Goal: Transaction & Acquisition: Purchase product/service

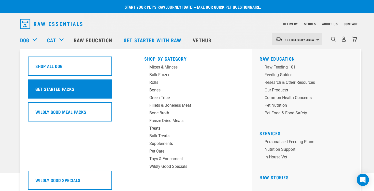
click at [53, 89] on h5 "Get Started Packs" at bounding box center [54, 88] width 39 height 7
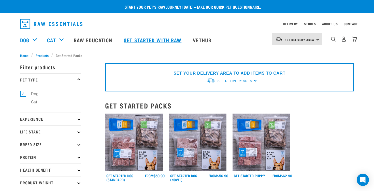
click at [157, 40] on link "Get started with Raw" at bounding box center [153, 40] width 69 height 20
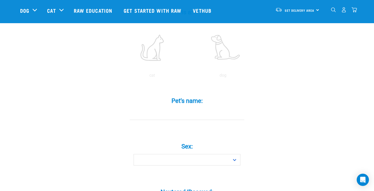
scroll to position [111, 0]
click at [166, 108] on input "Pet's name: *" at bounding box center [187, 113] width 114 height 11
type input "Bert-Boo"
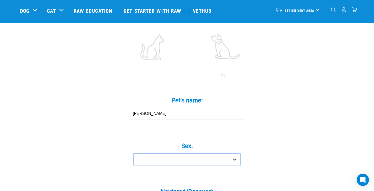
click at [181, 153] on select "Boy Girl" at bounding box center [187, 158] width 107 height 11
select select "boy"
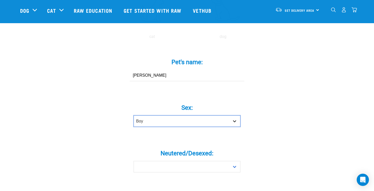
scroll to position [151, 0]
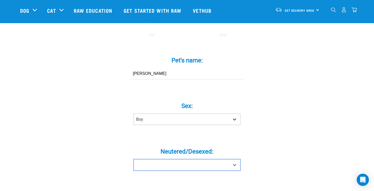
click at [181, 159] on select "Yes No" at bounding box center [187, 164] width 107 height 11
select select "yes"
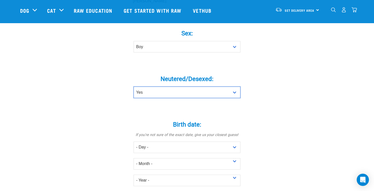
scroll to position [223, 0]
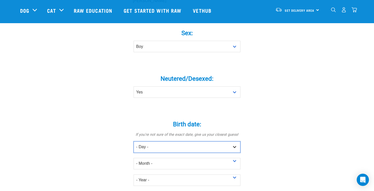
click at [182, 141] on select "- Day - 1 2 3 4 5 6 7 8 9 10 11 12 13 14 15 16 17 18 19 20 21 22 23 24 25 26 27" at bounding box center [187, 146] width 107 height 11
select select "15"
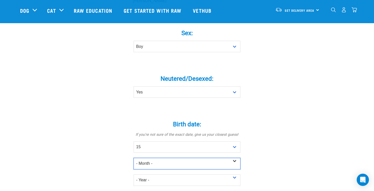
click at [186, 158] on select "- Month - January February March April May June July August September October N…" at bounding box center [187, 163] width 107 height 11
select select "December"
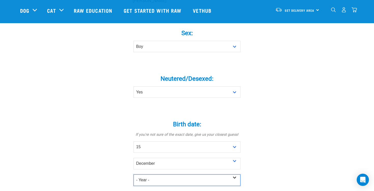
click at [181, 174] on select "- Year - 2025 2024 2023 2022 2021 2020 2019 2018 2017 2016 2015 2014 2013 2012" at bounding box center [187, 179] width 107 height 11
select select "2021"
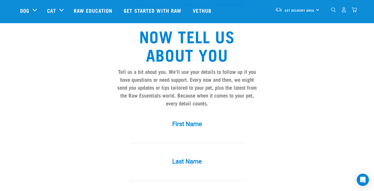
scroll to position [405, 0]
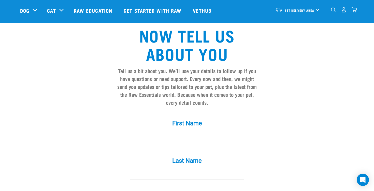
click at [187, 131] on input "First Name *" at bounding box center [187, 136] width 114 height 11
type input "Fiona"
type input "Elder"
type input "[EMAIL_ADDRESS][DOMAIN_NAME]"
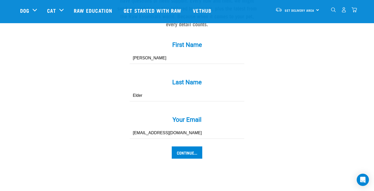
scroll to position [484, 0]
click at [188, 146] on input "Continue..." at bounding box center [187, 152] width 31 height 12
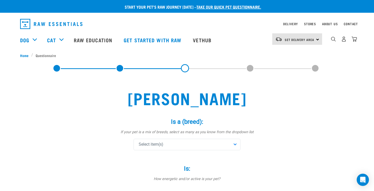
click at [187, 144] on div "Select item(s)" at bounding box center [187, 144] width 107 height 11
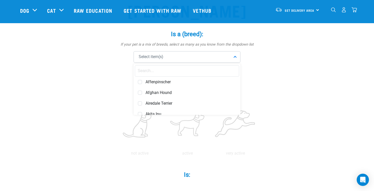
click at [186, 69] on input "text" at bounding box center [187, 70] width 104 height 11
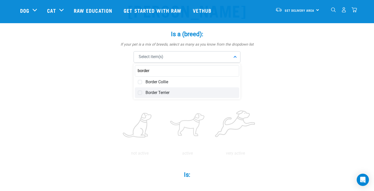
type input "border"
click at [158, 91] on span "Border Terrier" at bounding box center [191, 92] width 91 height 5
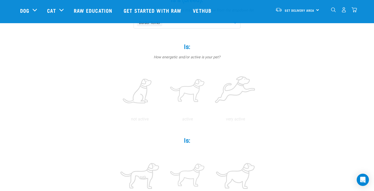
scroll to position [85, 0]
click at [144, 90] on label at bounding box center [140, 90] width 46 height 43
click at [116, 120] on input "radio" at bounding box center [116, 120] width 0 height 0
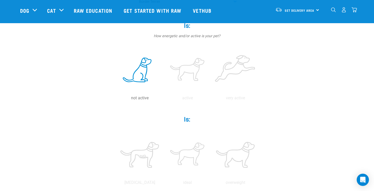
scroll to position [107, 0]
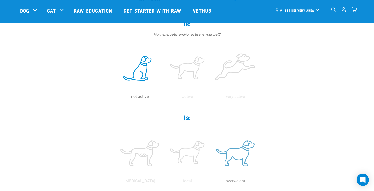
click at [244, 156] on label at bounding box center [235, 153] width 46 height 43
click at [211, 182] on input "radio" at bounding box center [211, 182] width 0 height 0
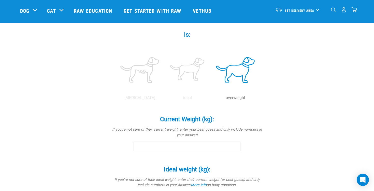
scroll to position [192, 0]
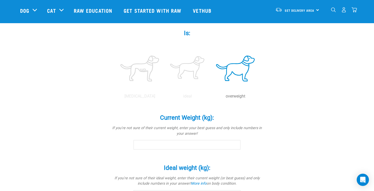
click at [227, 145] on input "Current Weight (kg): *" at bounding box center [187, 144] width 107 height 9
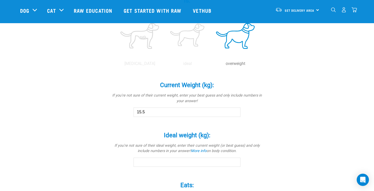
scroll to position [228, 0]
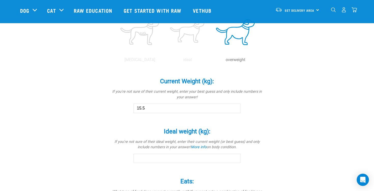
type input "15.5"
click at [198, 157] on input "Ideal weight (kg): *" at bounding box center [187, 158] width 107 height 9
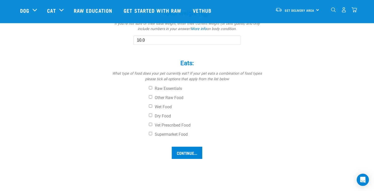
scroll to position [349, 0]
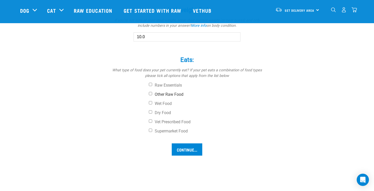
type input "10.0"
click at [150, 92] on input "Other Raw Food" at bounding box center [150, 93] width 3 height 3
checkbox input "true"
click at [150, 111] on input "Dry Food" at bounding box center [150, 111] width 3 height 3
checkbox input "true"
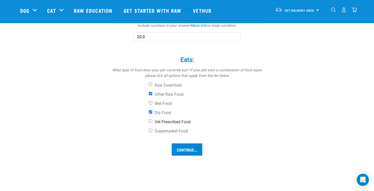
click at [150, 121] on input "Vet Prescribed Food" at bounding box center [150, 120] width 3 height 3
checkbox input "true"
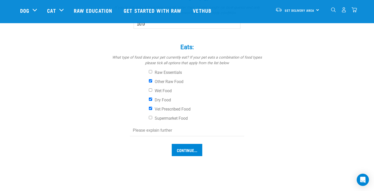
scroll to position [364, 0]
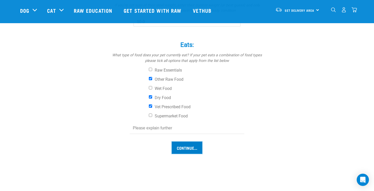
click at [180, 146] on input "Continue..." at bounding box center [187, 147] width 31 height 12
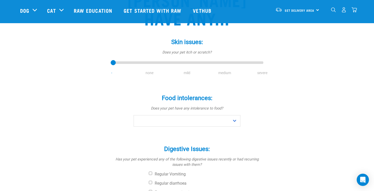
scroll to position [80, 0]
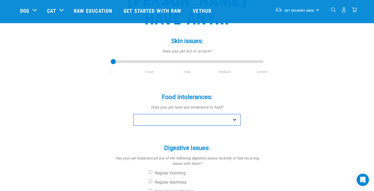
click at [207, 114] on select "No Yes" at bounding box center [187, 119] width 107 height 11
select select "yes"
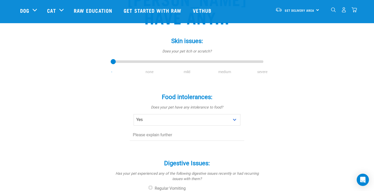
click at [173, 129] on input "text" at bounding box center [187, 134] width 114 height 11
type input "b"
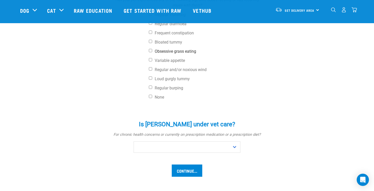
scroll to position [254, 0]
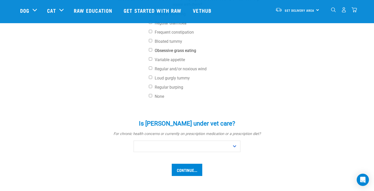
type input "gluten egg dairy"
click at [172, 140] on select "No Yes" at bounding box center [187, 145] width 107 height 11
select select "no"
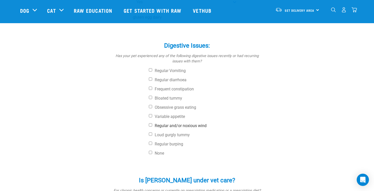
scroll to position [197, 0]
click at [150, 96] on input "Bloated tummy" at bounding box center [150, 97] width 3 height 3
checkbox input "true"
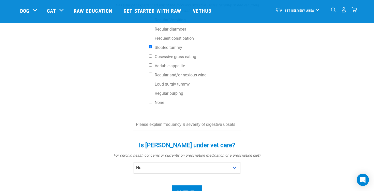
scroll to position [247, 0]
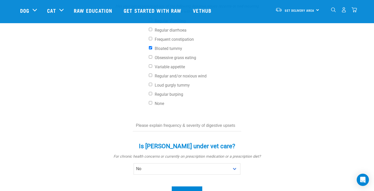
click at [198, 120] on input "text" at bounding box center [187, 125] width 108 height 11
type input "n"
type input "sometime has gurgly tummy but not loud"
click at [192, 186] on input "Continue..." at bounding box center [187, 192] width 31 height 12
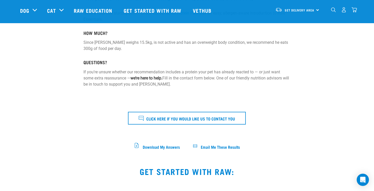
scroll to position [202, 0]
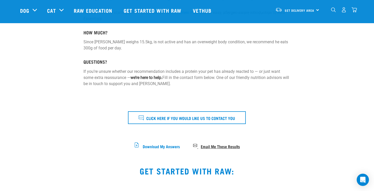
click at [220, 145] on span "Email Me These Results" at bounding box center [220, 146] width 39 height 3
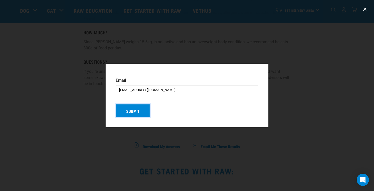
click at [144, 109] on button "Submit" at bounding box center [133, 110] width 34 height 13
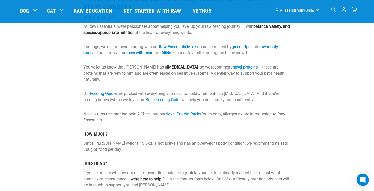
scroll to position [102, 0]
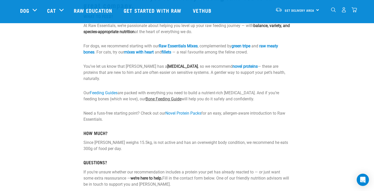
click at [155, 96] on link "Bone Feeding Guide" at bounding box center [164, 98] width 36 height 5
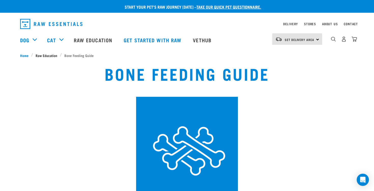
click at [52, 54] on span "Raw Education" at bounding box center [47, 55] width 22 height 5
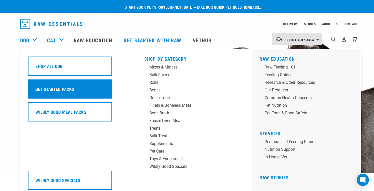
click at [81, 87] on div "Get Started Packs" at bounding box center [70, 88] width 84 height 19
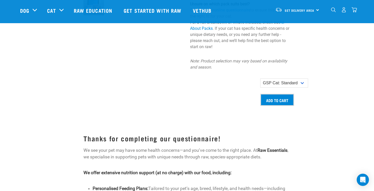
scroll to position [507, 0]
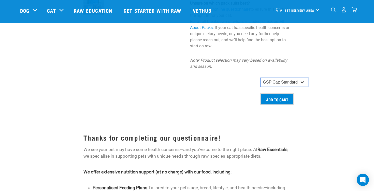
click at [283, 78] on select "GSP Cat: Standard" at bounding box center [284, 82] width 48 height 9
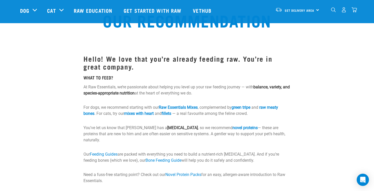
scroll to position [0, 0]
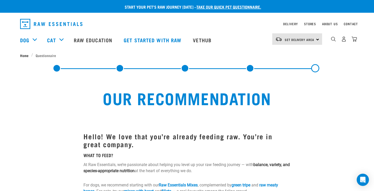
click at [25, 55] on span "Home" at bounding box center [24, 55] width 8 height 5
click at [58, 70] on link at bounding box center [57, 68] width 8 height 8
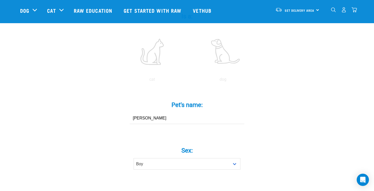
scroll to position [107, 0]
click at [204, 45] on label at bounding box center [223, 51] width 69 height 43
click at [188, 80] on input "radio" at bounding box center [188, 80] width 0 height 0
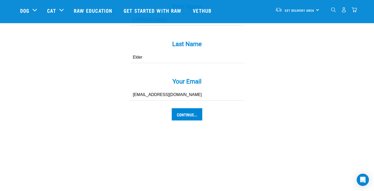
scroll to position [523, 0]
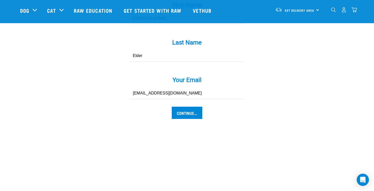
click at [208, 109] on div "Continue..." at bounding box center [187, 113] width 145 height 12
click at [196, 107] on input "Continue..." at bounding box center [187, 113] width 31 height 12
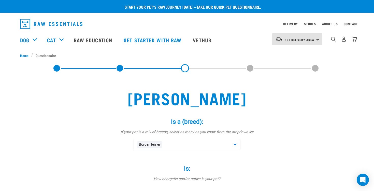
click at [249, 68] on span at bounding box center [250, 68] width 8 height 8
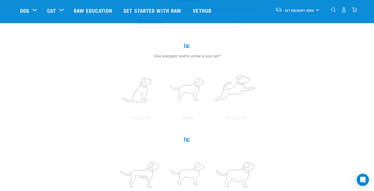
scroll to position [87, 0]
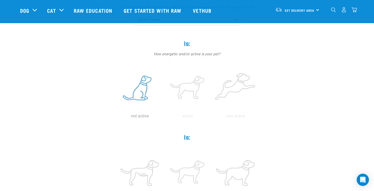
click at [136, 92] on label at bounding box center [140, 88] width 46 height 43
click at [116, 117] on input "radio" at bounding box center [116, 117] width 0 height 0
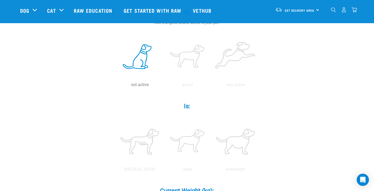
scroll to position [119, 0]
click at [247, 136] on label at bounding box center [235, 140] width 46 height 43
click at [211, 170] on input "radio" at bounding box center [211, 170] width 0 height 0
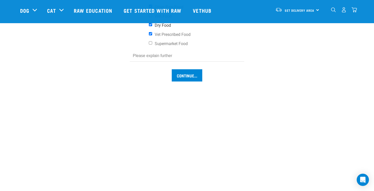
scroll to position [439, 0]
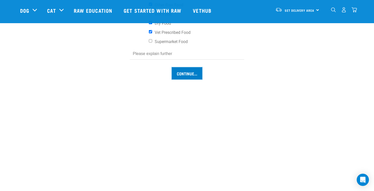
click at [183, 74] on input "Continue..." at bounding box center [187, 73] width 31 height 12
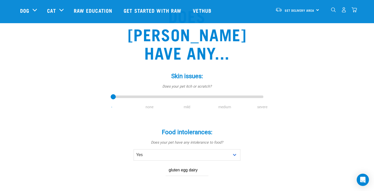
scroll to position [45, 0]
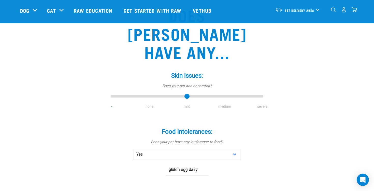
type input "2"
click at [187, 93] on input "range" at bounding box center [187, 96] width 153 height 7
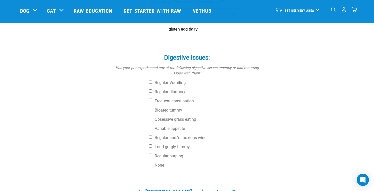
scroll to position [186, 0]
click at [180, 94] on div "Digestive Issues: * Has your pet experienced any of the following digestive iss…" at bounding box center [187, 107] width 153 height 123
click at [176, 107] on label "Bloated tummy" at bounding box center [206, 109] width 114 height 5
click at [152, 107] on input "Bloated tummy" at bounding box center [150, 108] width 3 height 3
checkbox input "true"
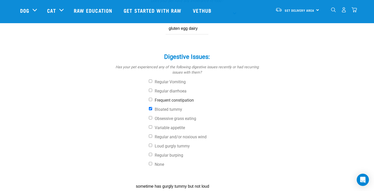
click at [177, 98] on label "Frequent constipation" at bounding box center [206, 100] width 114 height 5
click at [152, 98] on input "Frequent constipation" at bounding box center [150, 99] width 3 height 3
checkbox input "true"
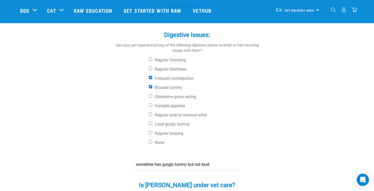
scroll to position [211, 0]
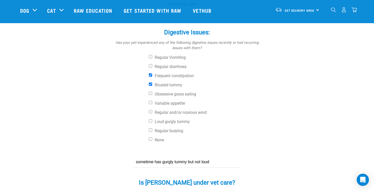
click at [217, 156] on input "sometime has gurgly tummy but not loud" at bounding box center [187, 161] width 108 height 11
type input "sometime has gurgly tummy but not loud. struggles to poo"
click at [101, 150] on div "Does Bert-Boo have any... Skin issues: * Does your pet itch or scratch? - none …" at bounding box center [187, 35] width 334 height 411
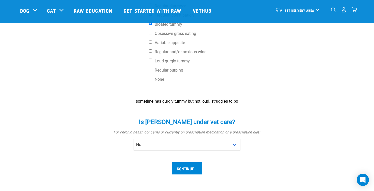
scroll to position [273, 0]
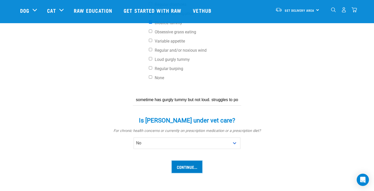
click at [178, 161] on input "Continue..." at bounding box center [187, 167] width 31 height 12
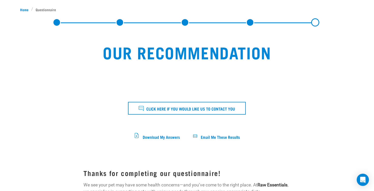
scroll to position [54, 0]
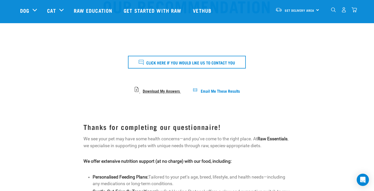
click at [161, 90] on span "Download My Answers" at bounding box center [161, 90] width 37 height 3
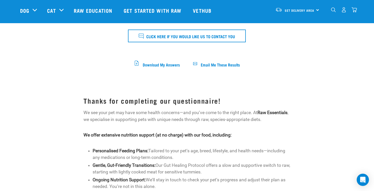
scroll to position [76, 0]
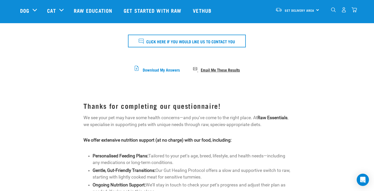
click at [224, 69] on span "Email Me These Results" at bounding box center [220, 69] width 39 height 3
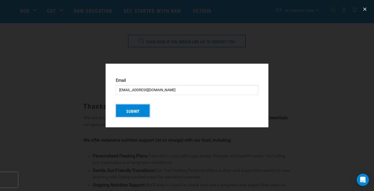
click at [145, 105] on button "Submit" at bounding box center [133, 110] width 34 height 13
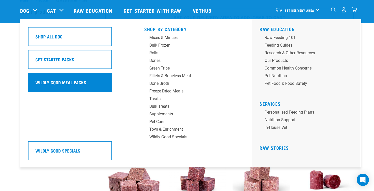
scroll to position [20, 0]
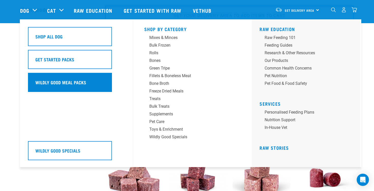
click at [65, 85] on h5 "Wildly Good Meal Packs" at bounding box center [60, 82] width 51 height 7
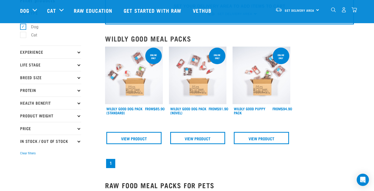
scroll to position [30, 0]
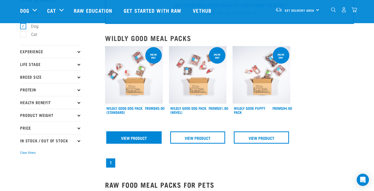
click at [140, 138] on link "View Product" at bounding box center [133, 137] width 55 height 12
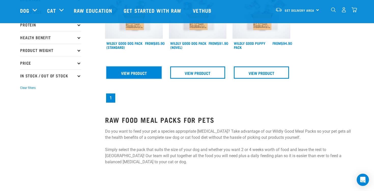
scroll to position [108, 0]
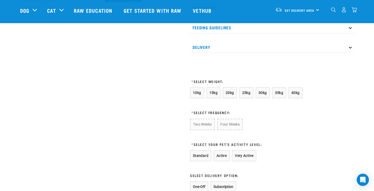
scroll to position [239, 0]
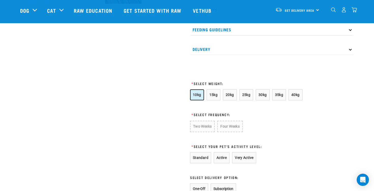
click at [199, 97] on span "10kg" at bounding box center [197, 95] width 8 height 4
click at [209, 100] on button "15kg" at bounding box center [214, 94] width 14 height 11
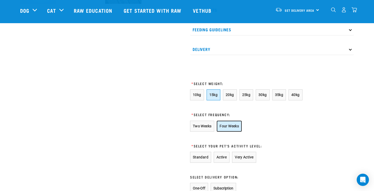
click at [224, 132] on button "Four Weeks" at bounding box center [229, 126] width 25 height 11
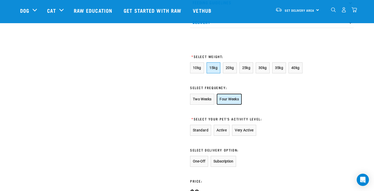
scroll to position [266, 0]
click at [199, 135] on button "Standard" at bounding box center [200, 129] width 21 height 11
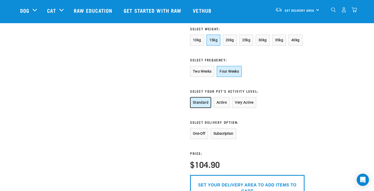
scroll to position [294, 0]
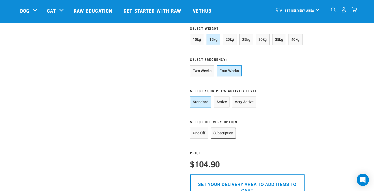
click at [219, 138] on button "Subscription" at bounding box center [223, 132] width 25 height 11
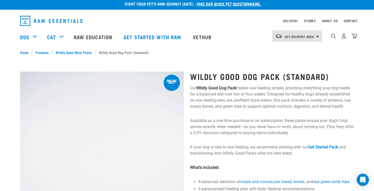
scroll to position [2, 0]
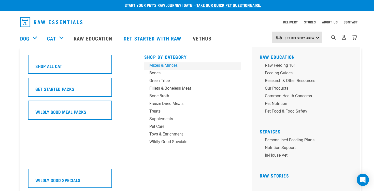
click at [158, 64] on div "Mixes & Minces" at bounding box center [188, 65] width 79 height 6
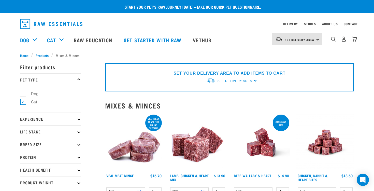
click at [28, 93] on label "Dog" at bounding box center [32, 94] width 18 height 6
click at [23, 93] on input "Dog" at bounding box center [21, 92] width 3 height 3
checkbox input "true"
click at [25, 101] on label "Cat" at bounding box center [31, 102] width 16 height 6
click at [23, 101] on input "Cat" at bounding box center [21, 100] width 3 height 3
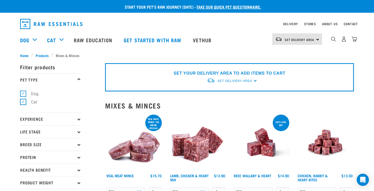
checkbox input "false"
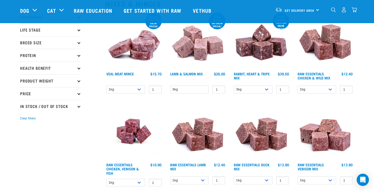
scroll to position [30, 0]
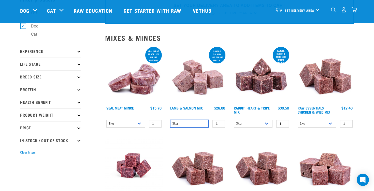
click at [201, 121] on select "3kg" at bounding box center [189, 124] width 39 height 8
click at [218, 123] on input "1" at bounding box center [218, 124] width 13 height 8
click at [194, 87] on img at bounding box center [198, 75] width 58 height 58
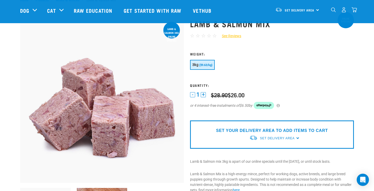
scroll to position [25, 0]
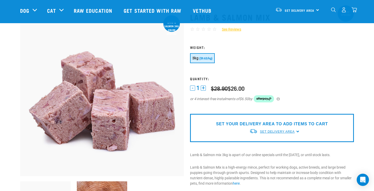
click at [273, 132] on span "Set Delivery Area" at bounding box center [277, 132] width 35 height 4
click at [266, 143] on link "[GEOGRAPHIC_DATA]" at bounding box center [274, 143] width 51 height 8
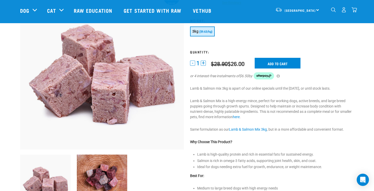
scroll to position [51, 0]
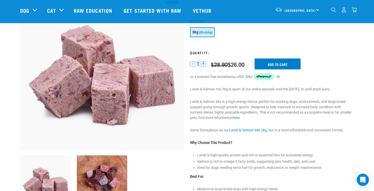
click at [283, 67] on input "Add to cart" at bounding box center [278, 64] width 46 height 11
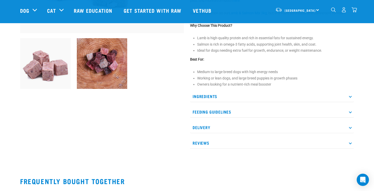
scroll to position [180, 0]
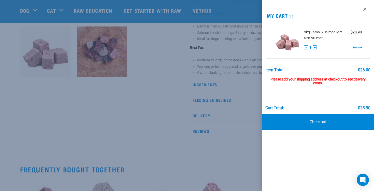
click at [222, 119] on div at bounding box center [187, 95] width 374 height 191
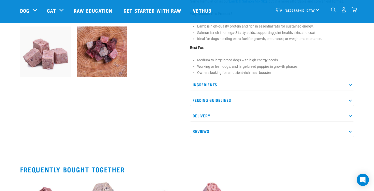
click at [221, 99] on p "Feeding Guidelines" at bounding box center [272, 99] width 164 height 11
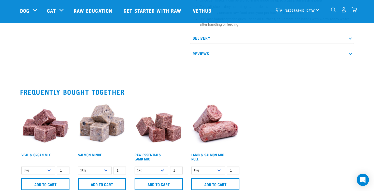
scroll to position [336, 0]
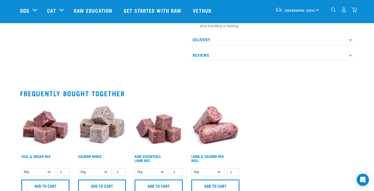
click at [165, 129] on img at bounding box center [158, 126] width 51 height 51
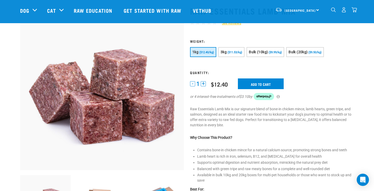
scroll to position [32, 0]
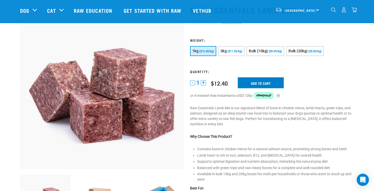
click at [245, 83] on input "Add to cart" at bounding box center [261, 82] width 46 height 11
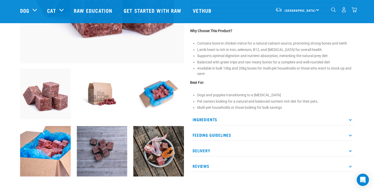
scroll to position [0, 0]
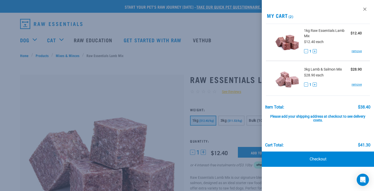
click at [73, 62] on div at bounding box center [187, 95] width 374 height 191
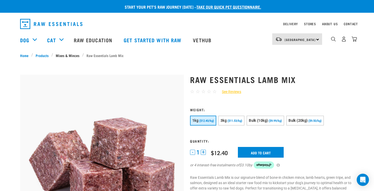
click at [71, 57] on link "Mixes & Minces" at bounding box center [67, 55] width 29 height 5
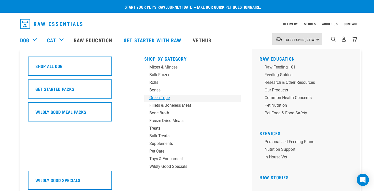
click at [161, 97] on div "Green Tripe" at bounding box center [188, 98] width 79 height 6
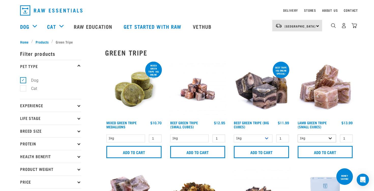
scroll to position [8, 0]
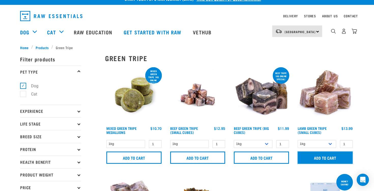
click at [316, 156] on input "Add to cart" at bounding box center [325, 157] width 55 height 12
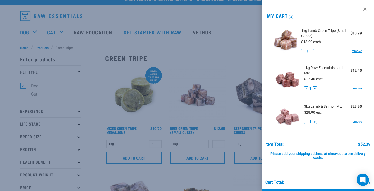
click at [157, 104] on div at bounding box center [187, 95] width 374 height 191
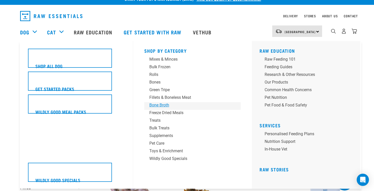
click at [166, 103] on div "Bone Broth" at bounding box center [188, 105] width 79 height 6
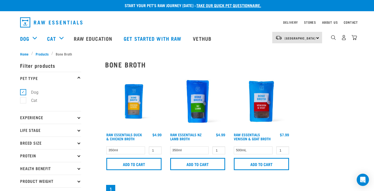
scroll to position [1, 0]
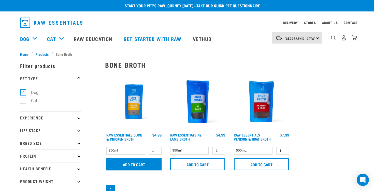
click at [139, 161] on input "Add to cart" at bounding box center [133, 164] width 55 height 12
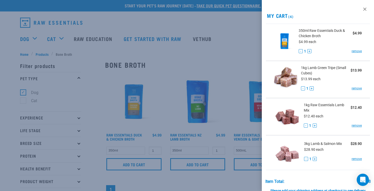
click at [220, 54] on div at bounding box center [187, 95] width 374 height 191
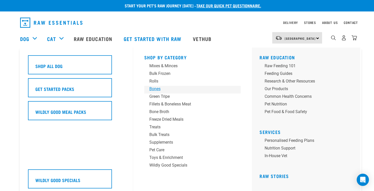
click at [157, 91] on div "Bones" at bounding box center [188, 89] width 79 height 6
click at [159, 89] on div "Bones" at bounding box center [188, 89] width 79 height 6
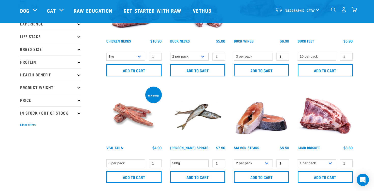
scroll to position [66, 0]
